Goal: Task Accomplishment & Management: Use online tool/utility

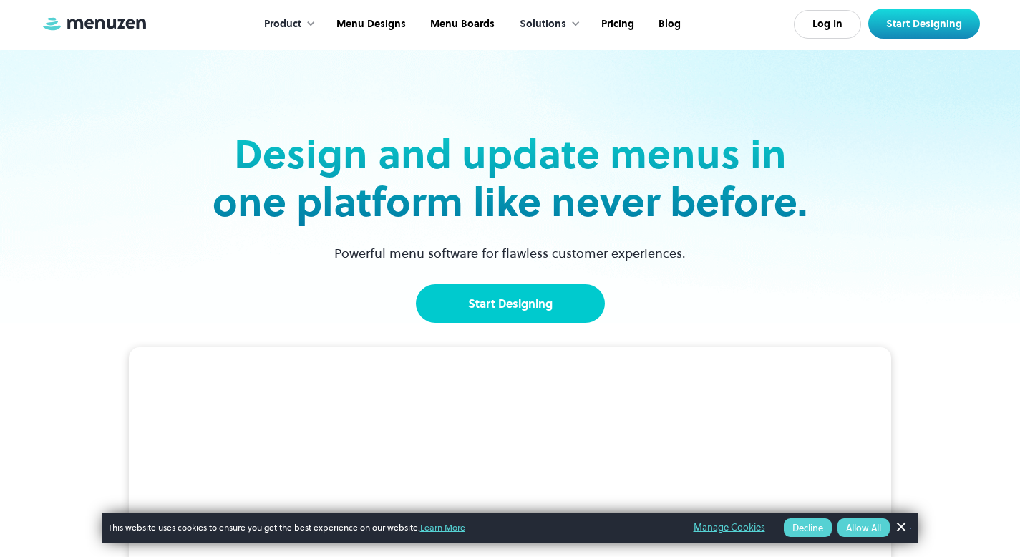
click at [452, 313] on link "Start Designing" at bounding box center [510, 303] width 189 height 39
click at [494, 304] on link "Start Designing" at bounding box center [510, 303] width 189 height 39
